Goal: Task Accomplishment & Management: Use online tool/utility

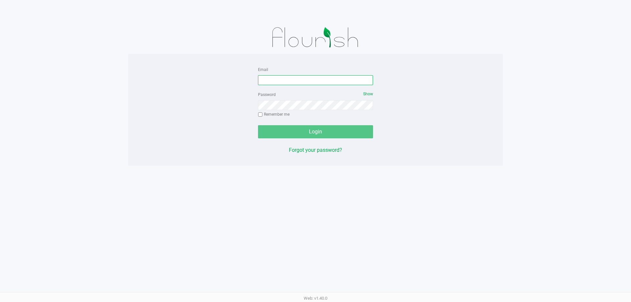
click at [276, 81] on input "Email" at bounding box center [315, 80] width 115 height 10
type input "[EMAIL_ADDRESS][DOMAIN_NAME]"
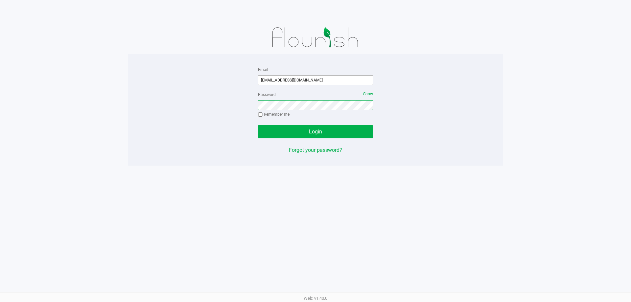
click at [258, 125] on button "Login" at bounding box center [315, 131] width 115 height 13
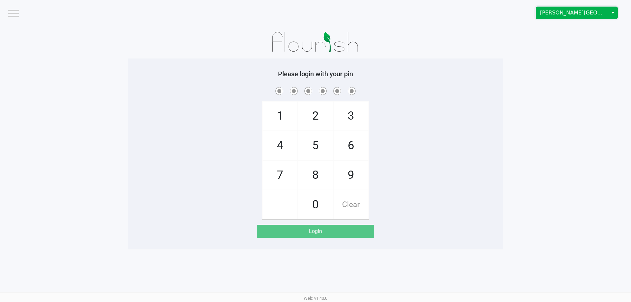
click at [558, 11] on span "Merritt Island WC" at bounding box center [572, 13] width 64 height 8
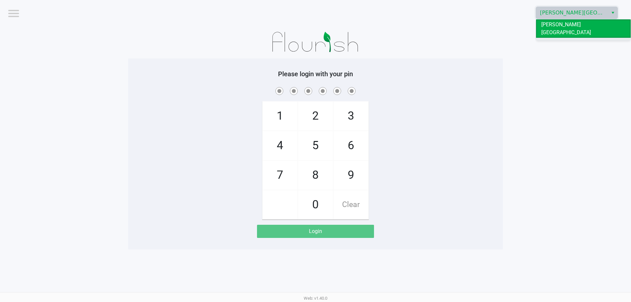
click at [557, 39] on span "[GEOGRAPHIC_DATA]" at bounding box center [566, 43] width 50 height 8
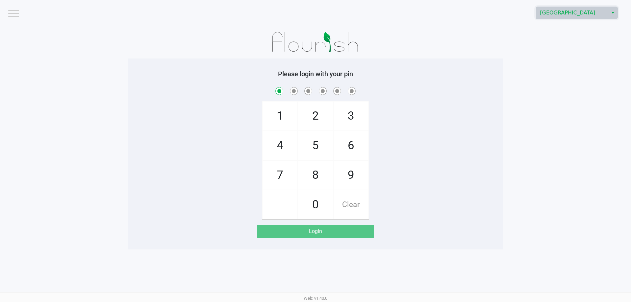
checkbox input "true"
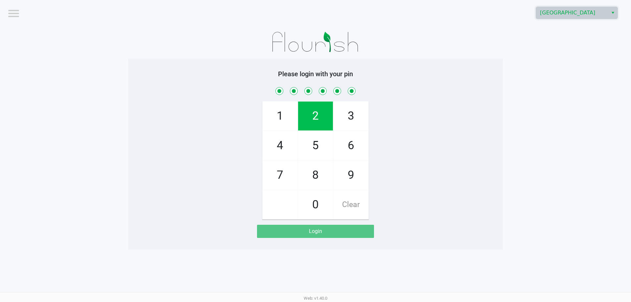
checkbox input "true"
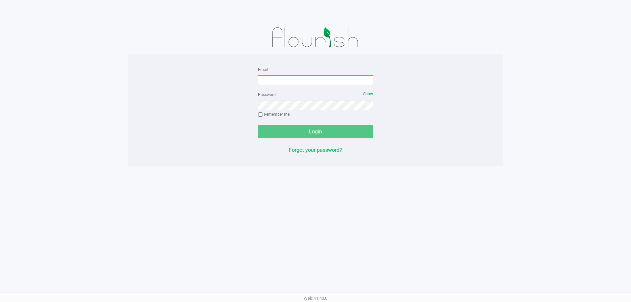
click at [265, 84] on input "Email" at bounding box center [315, 80] width 115 height 10
type input "[EMAIL_ADDRESS][DOMAIN_NAME]"
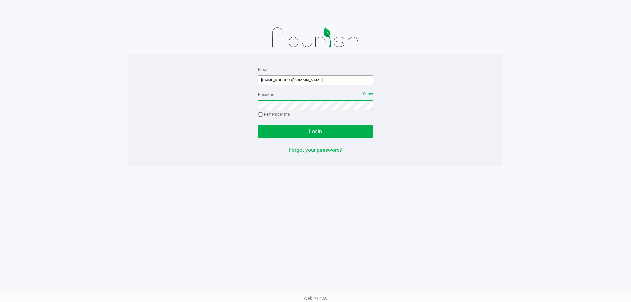
click at [258, 125] on button "Login" at bounding box center [315, 131] width 115 height 13
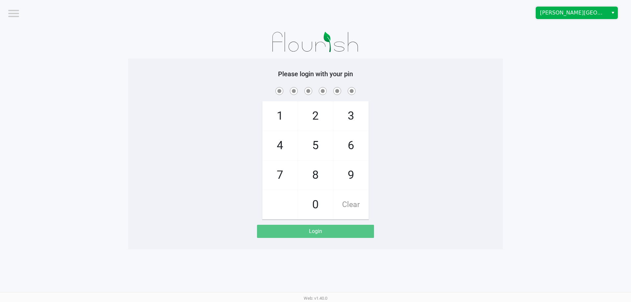
click at [558, 15] on span "Merritt Island WC" at bounding box center [572, 13] width 64 height 8
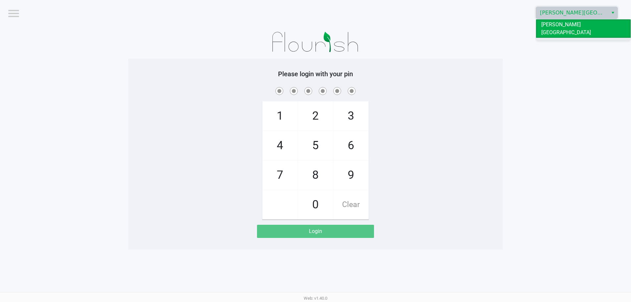
click at [548, 39] on span "[GEOGRAPHIC_DATA]" at bounding box center [566, 43] width 50 height 8
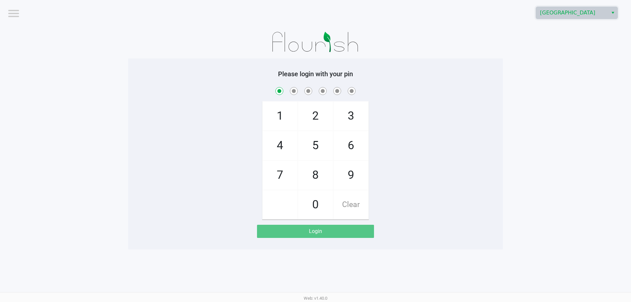
checkbox input "true"
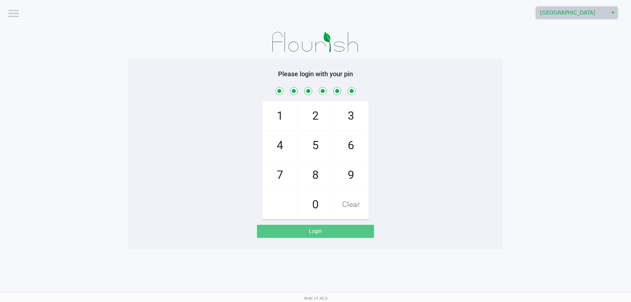
checkbox input "true"
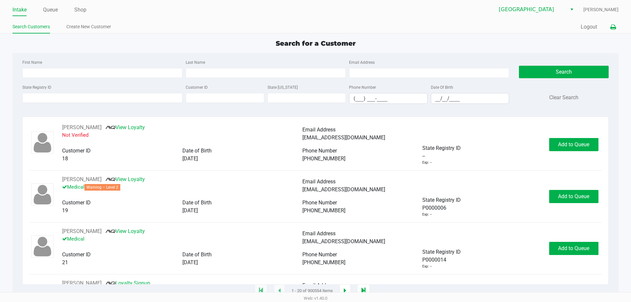
click at [612, 25] on icon at bounding box center [613, 27] width 6 height 5
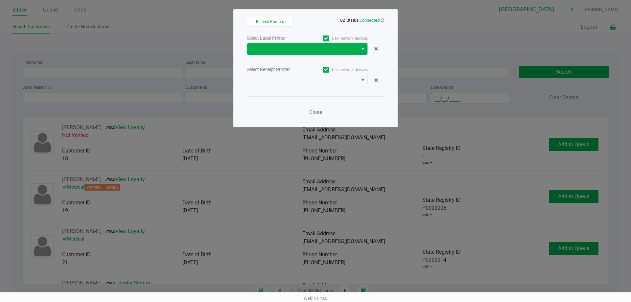
click at [366, 48] on button "Select" at bounding box center [363, 49] width 10 height 12
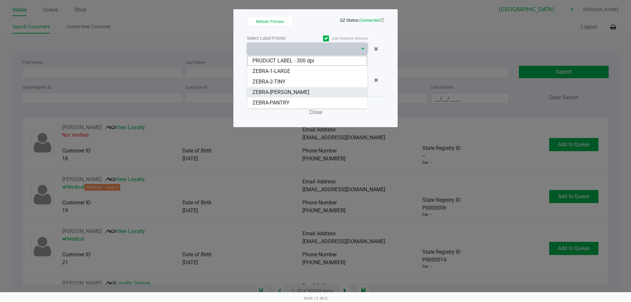
click at [281, 90] on span "ZEBRA-CELIA" at bounding box center [280, 92] width 57 height 8
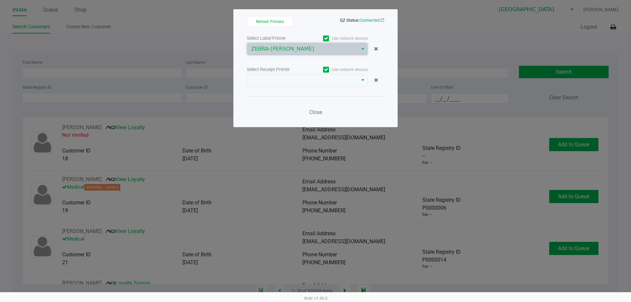
click at [284, 87] on div "Select Label Printer Use network devices ZEBRA-CELIA Select Receipt Printer Use…" at bounding box center [315, 77] width 137 height 86
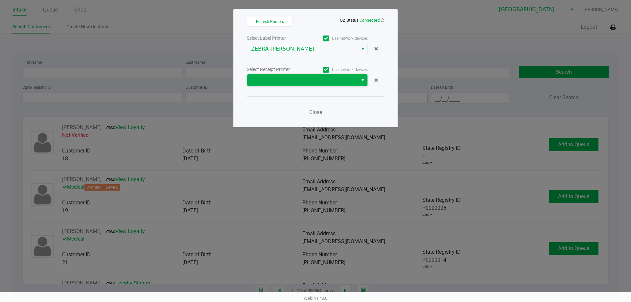
click at [285, 79] on span at bounding box center [302, 80] width 103 height 8
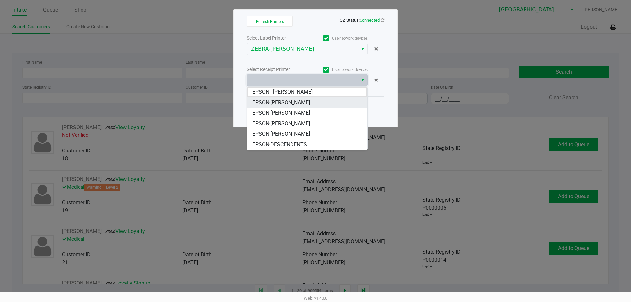
click at [280, 100] on span "EPSON-CELIA" at bounding box center [281, 103] width 58 height 8
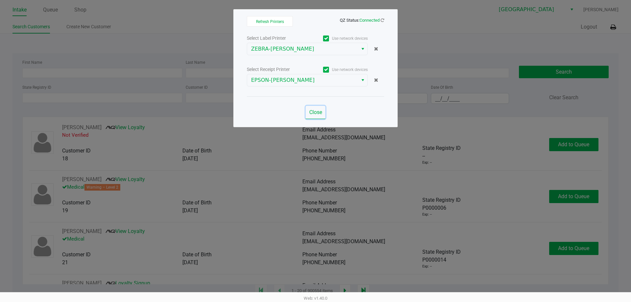
click at [316, 113] on span "Close" at bounding box center [315, 112] width 13 height 6
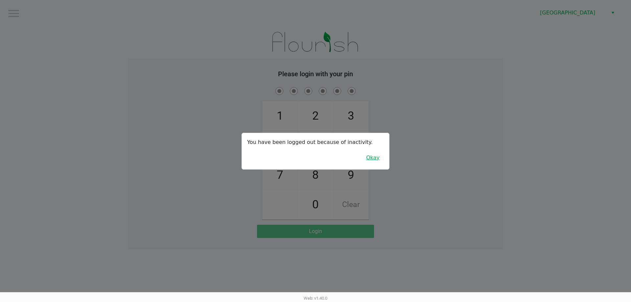
drag, startPoint x: 374, startPoint y: 159, endPoint x: 371, endPoint y: 154, distance: 5.3
click at [373, 159] on button "Okay" at bounding box center [373, 158] width 22 height 12
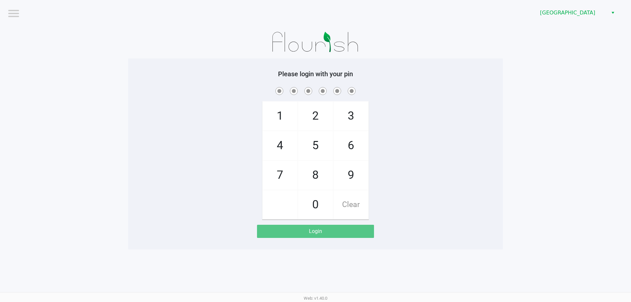
drag, startPoint x: 416, startPoint y: 111, endPoint x: 401, endPoint y: 96, distance: 22.1
click at [414, 108] on div "1 4 7 2 5 8 0 3 6 9 Clear" at bounding box center [315, 153] width 375 height 134
checkbox input "true"
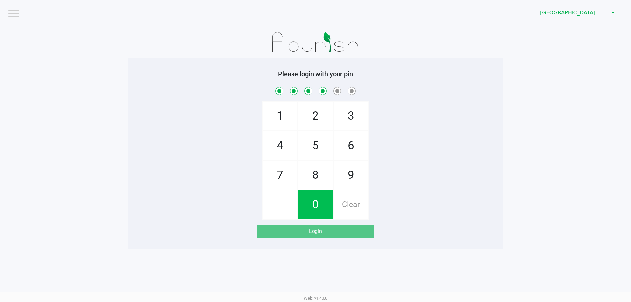
checkbox input "true"
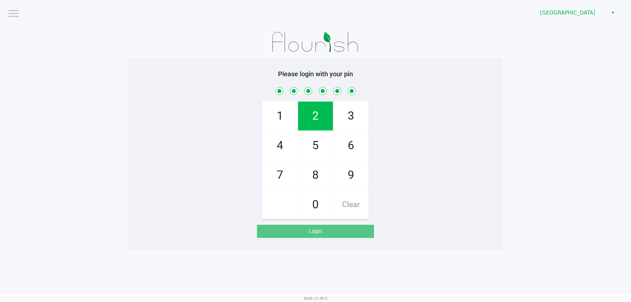
checkbox input "true"
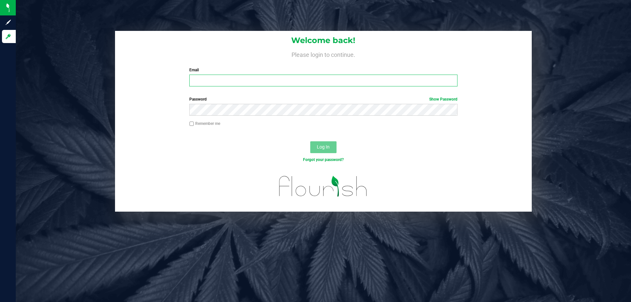
click at [288, 78] on input "Email" at bounding box center [323, 81] width 268 height 12
type input "[EMAIL_ADDRESS][DOMAIN_NAME]"
click at [310, 141] on button "Log In" at bounding box center [323, 147] width 26 height 12
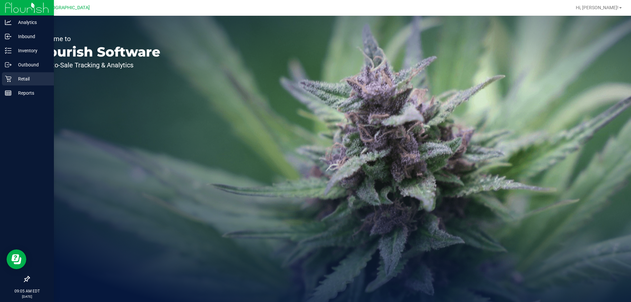
click at [9, 82] on div "Retail" at bounding box center [28, 78] width 52 height 13
click at [23, 49] on p "Inventory" at bounding box center [31, 51] width 39 height 8
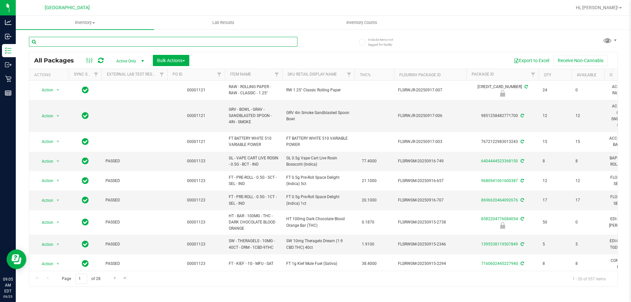
click at [100, 44] on input "text" at bounding box center [163, 42] width 269 height 10
type input "reckless"
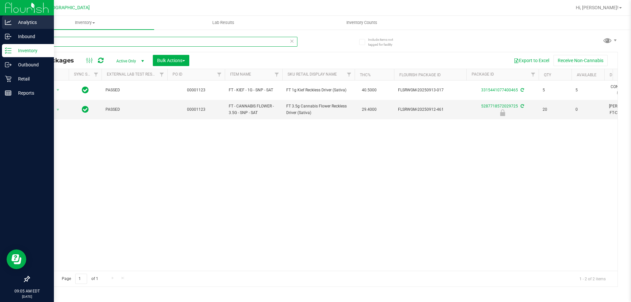
drag, startPoint x: 154, startPoint y: 40, endPoint x: 0, endPoint y: 25, distance: 154.9
click at [0, 25] on div "Analytics Inbound Inventory Outbound Retail Reports 09:05 AM EDT 09/25/2025 09/…" at bounding box center [315, 151] width 631 height 302
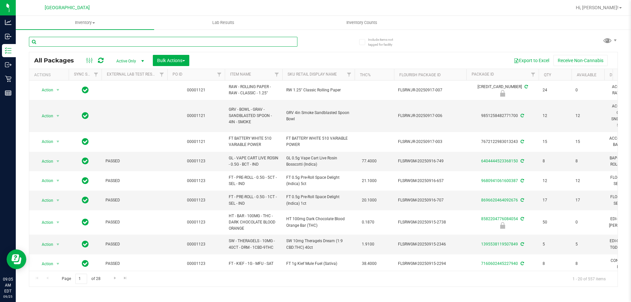
click at [56, 38] on input "text" at bounding box center [163, 42] width 269 height 10
click at [96, 41] on input "text" at bounding box center [163, 42] width 269 height 10
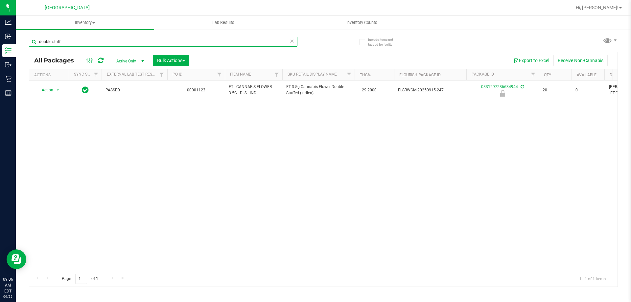
click at [96, 41] on input "double stuff" at bounding box center [163, 42] width 269 height 10
type input "d"
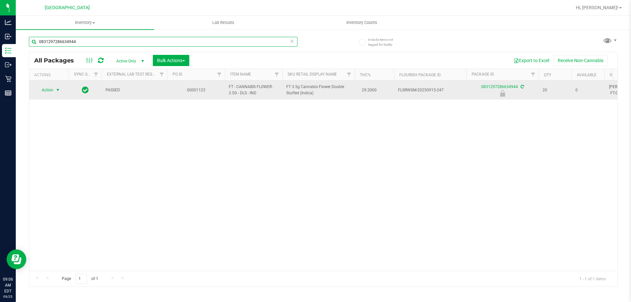
type input "0831297286634944"
click at [53, 87] on span "Action" at bounding box center [45, 89] width 18 height 9
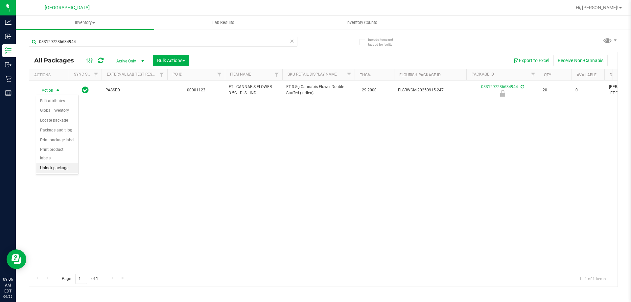
click at [58, 163] on li "Unlock package" at bounding box center [57, 168] width 42 height 10
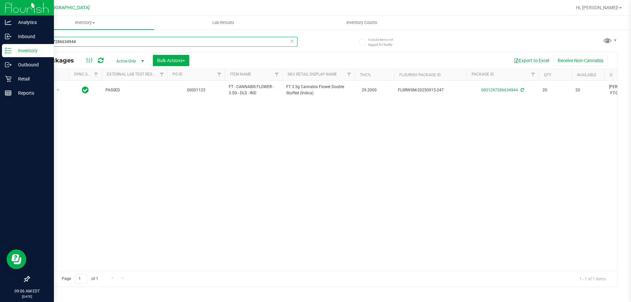
drag, startPoint x: 97, startPoint y: 44, endPoint x: 0, endPoint y: 48, distance: 97.0
click at [0, 49] on div "Analytics Inbound Inventory Outbound Retail Reports 09:06 AM EDT 09/25/2025 09/…" at bounding box center [315, 151] width 631 height 302
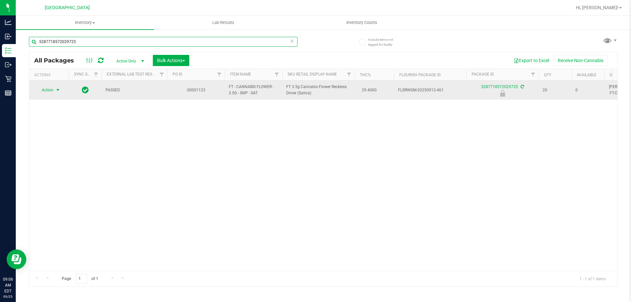
type input "5287718572029725"
click at [54, 91] on span "select" at bounding box center [58, 89] width 8 height 9
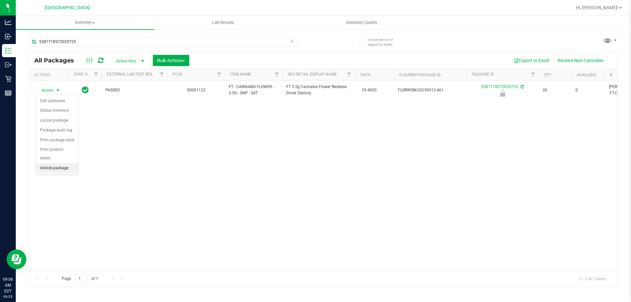
click at [47, 163] on li "Unlock package" at bounding box center [57, 168] width 42 height 10
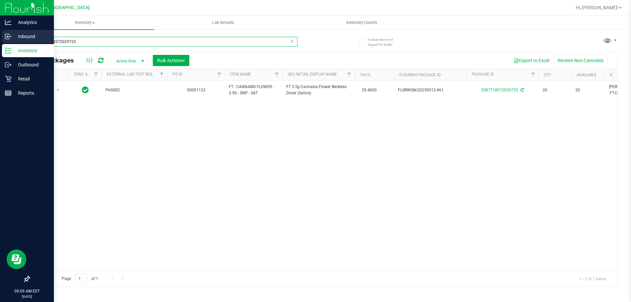
drag, startPoint x: 117, startPoint y: 42, endPoint x: 0, endPoint y: 42, distance: 117.3
click at [0, 42] on div "Analytics Inbound Inventory Outbound Retail Reports 09:09 AM EDT 09/25/2025 09/…" at bounding box center [315, 151] width 631 height 302
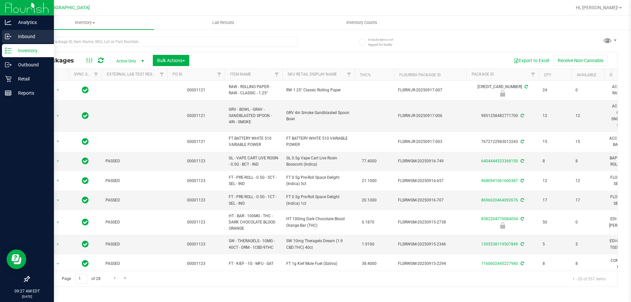
click at [33, 40] on p "Inbound" at bounding box center [31, 37] width 39 height 8
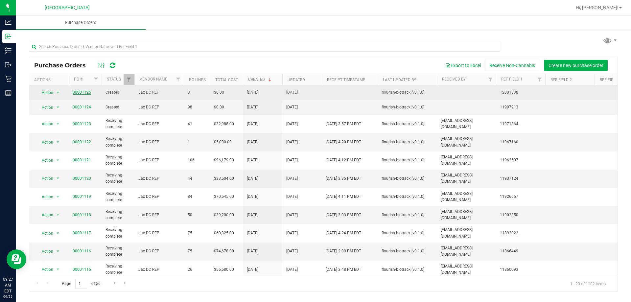
click at [85, 92] on link "00001125" at bounding box center [82, 92] width 18 height 5
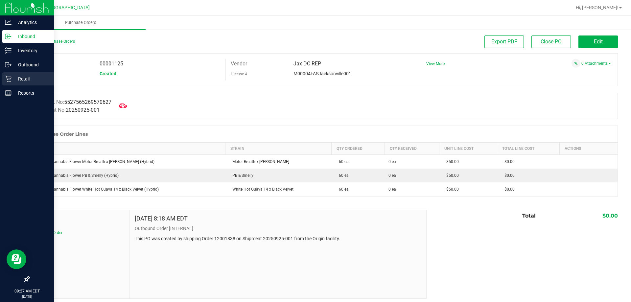
click at [21, 76] on p "Retail" at bounding box center [31, 79] width 39 height 8
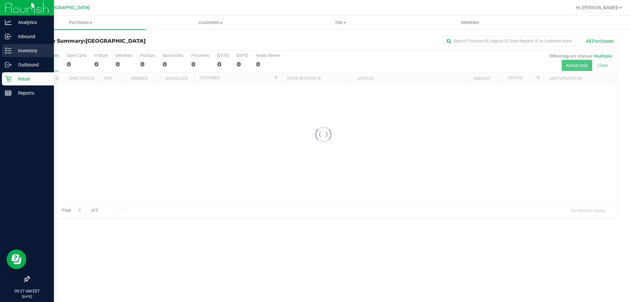
click at [29, 49] on p "Inventory" at bounding box center [31, 51] width 39 height 8
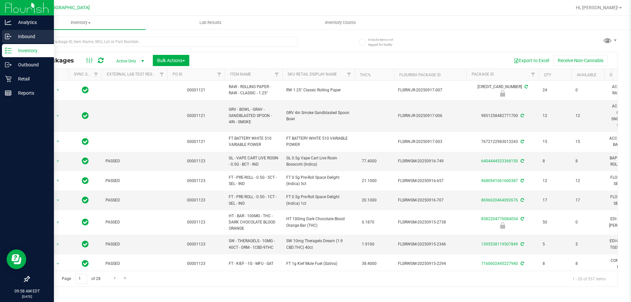
click at [15, 36] on p "Inbound" at bounding box center [31, 37] width 39 height 8
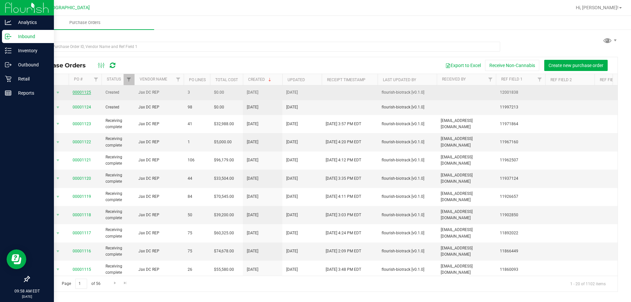
click at [84, 91] on link "00001125" at bounding box center [82, 92] width 18 height 5
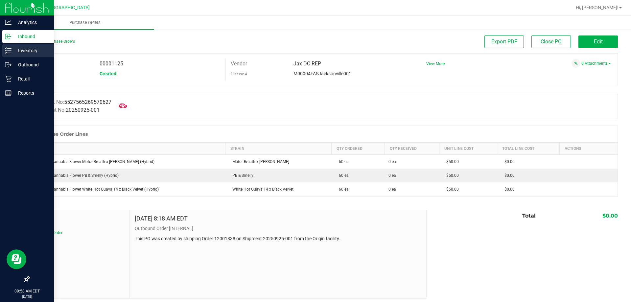
click at [19, 51] on p "Inventory" at bounding box center [31, 51] width 39 height 8
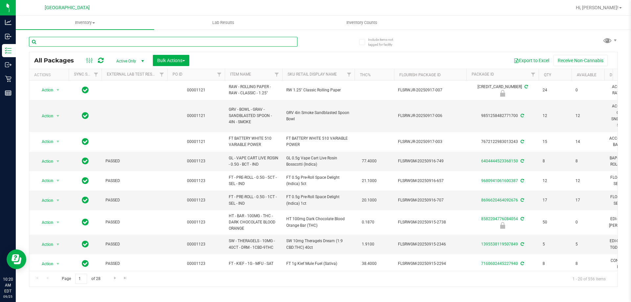
click at [89, 40] on input "text" at bounding box center [163, 42] width 269 height 10
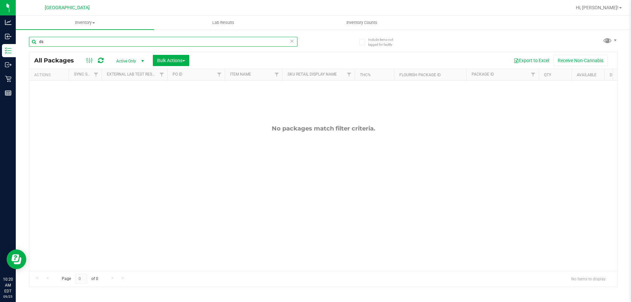
type input "d"
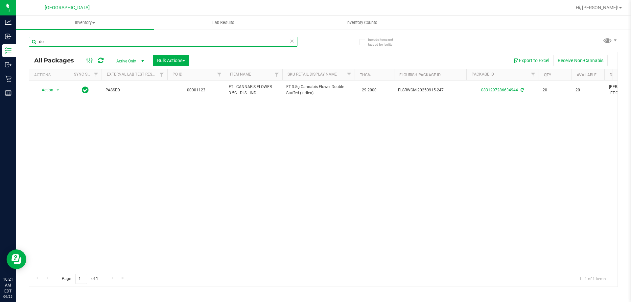
type input "d"
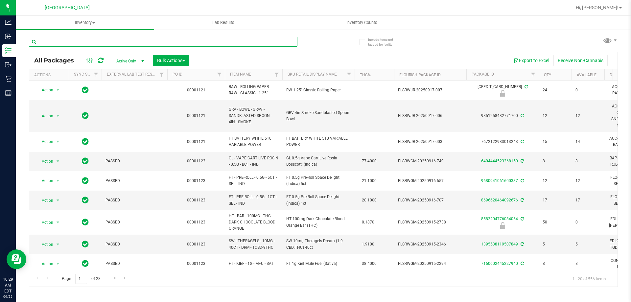
click at [107, 42] on input "text" at bounding box center [163, 42] width 269 height 10
paste input "SN250728DC1-0804"
type input "SN250728DC1-0804"
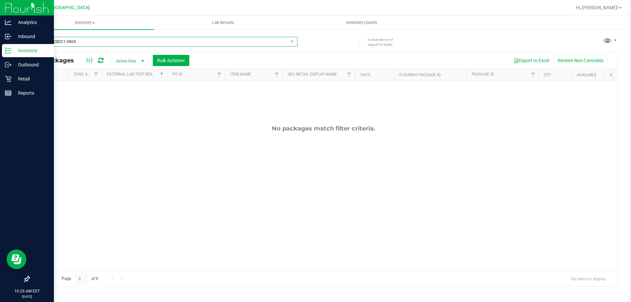
drag, startPoint x: 107, startPoint y: 42, endPoint x: 0, endPoint y: 45, distance: 107.5
click at [0, 45] on div "Analytics Inbound Inventory Outbound Retail Reports 10:29 AM EDT 09/25/2025 09/…" at bounding box center [315, 151] width 631 height 302
